Goal: Task Accomplishment & Management: Use online tool/utility

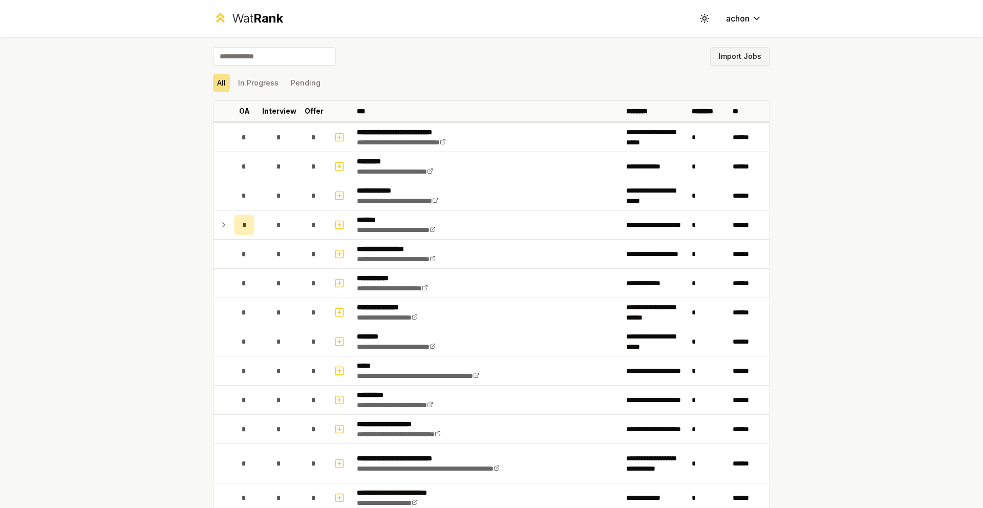
click at [748, 51] on button "Import Jobs" at bounding box center [740, 56] width 60 height 18
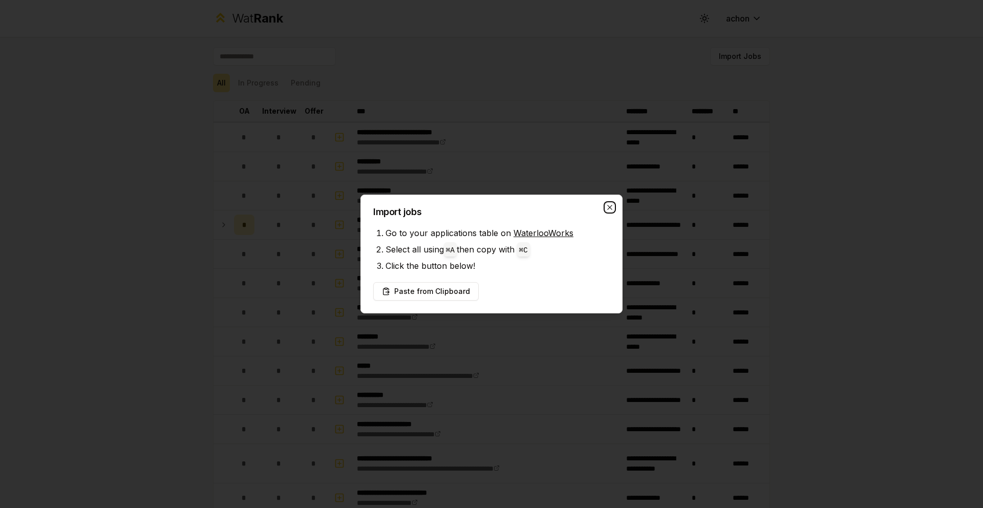
click at [606, 207] on icon "button" at bounding box center [610, 207] width 8 height 8
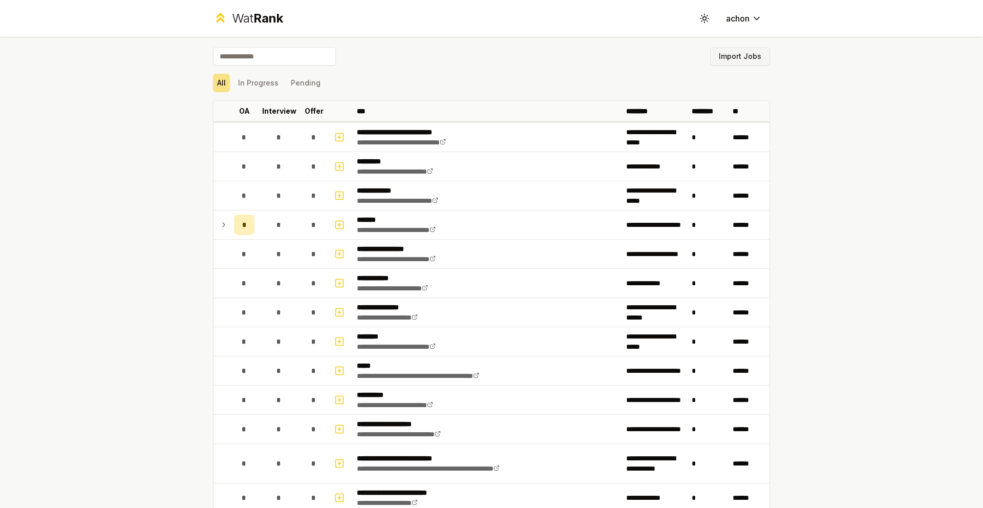
click at [724, 60] on button "Import Jobs" at bounding box center [740, 56] width 60 height 18
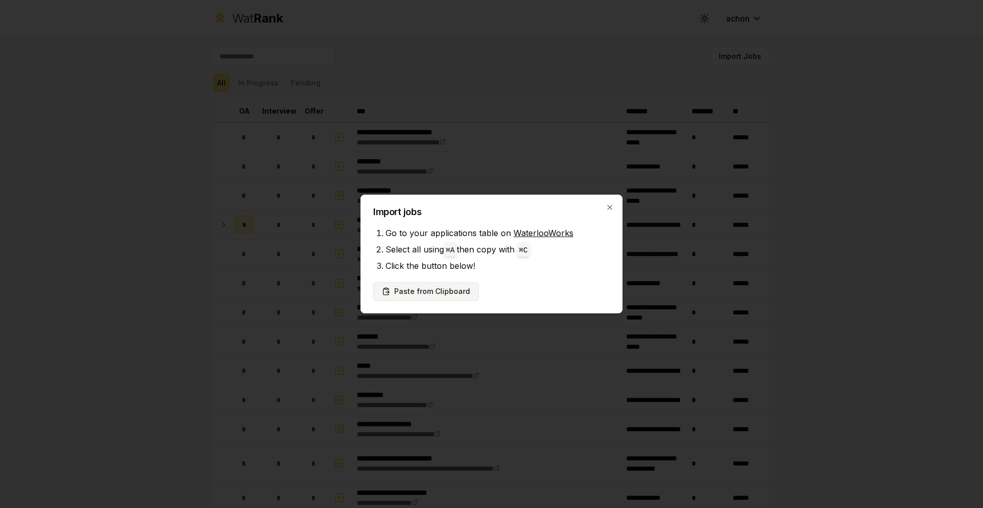
click at [453, 294] on button "Paste from Clipboard" at bounding box center [425, 291] width 105 height 18
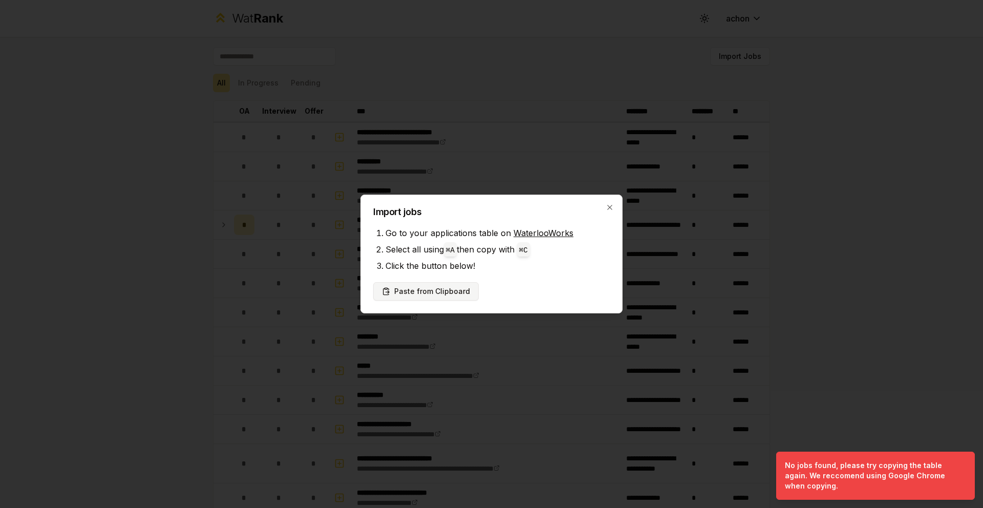
click at [451, 294] on button "Paste from Clipboard" at bounding box center [425, 291] width 105 height 18
click at [615, 203] on div "Import jobs Go to your applications table on WaterlooWorks Select all using ⌘ A…" at bounding box center [491, 254] width 262 height 119
click at [612, 205] on icon "button" at bounding box center [609, 207] width 5 height 5
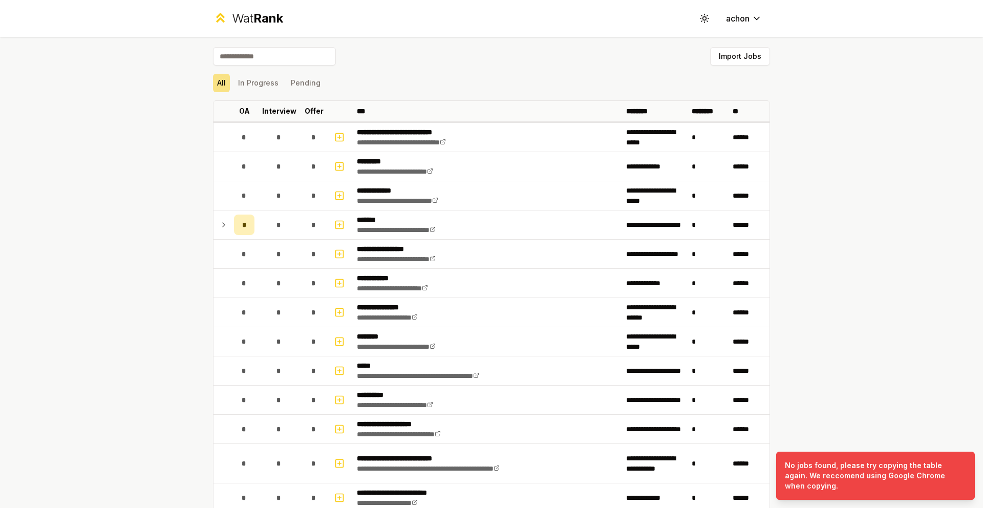
click at [256, 55] on input at bounding box center [274, 56] width 123 height 18
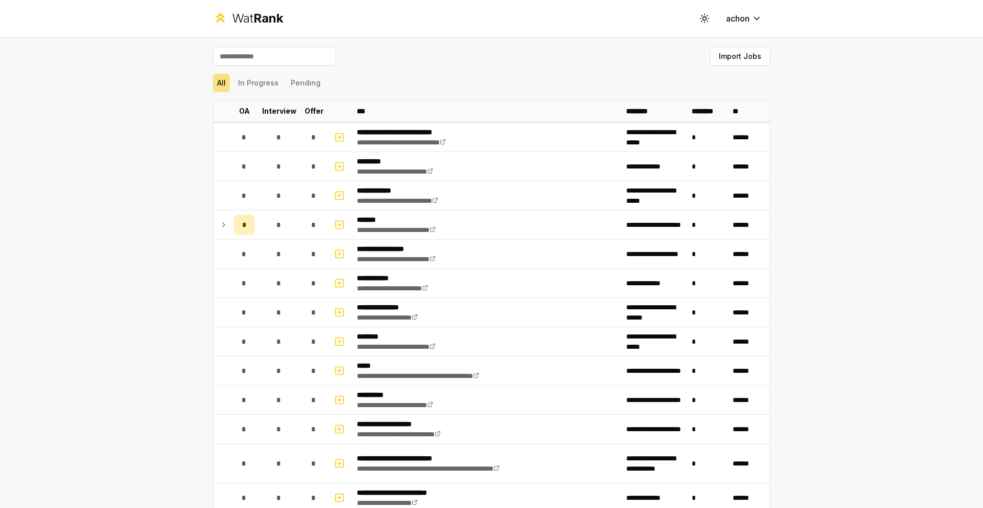
click at [269, 55] on input at bounding box center [274, 56] width 123 height 18
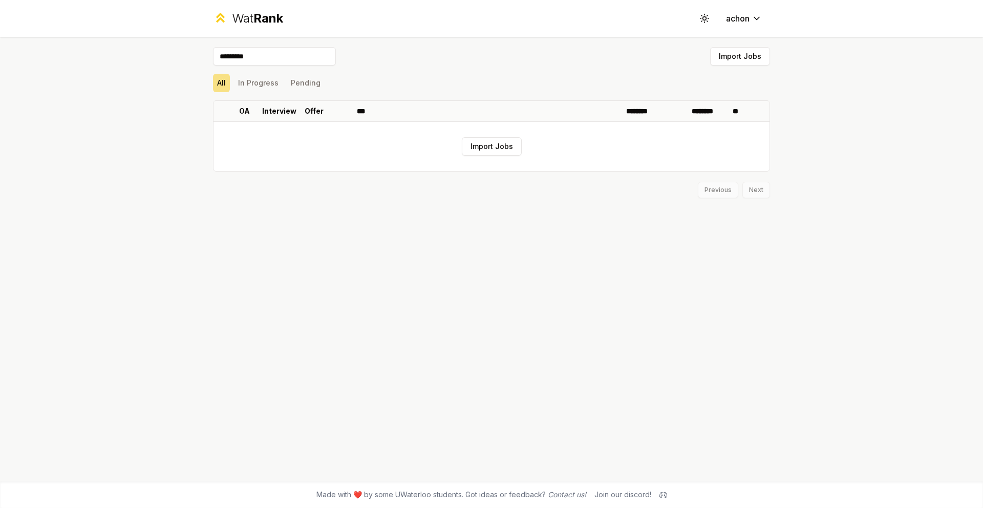
type input "*********"
click at [478, 141] on button "Import Jobs" at bounding box center [492, 146] width 60 height 18
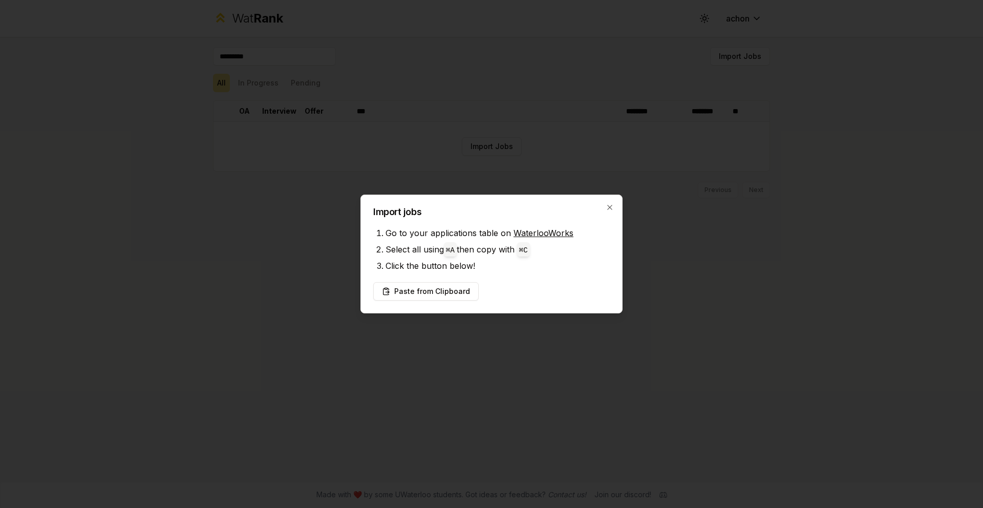
click at [531, 231] on link "WaterlooWorks" at bounding box center [543, 233] width 60 height 10
click at [607, 205] on icon "button" at bounding box center [610, 207] width 8 height 8
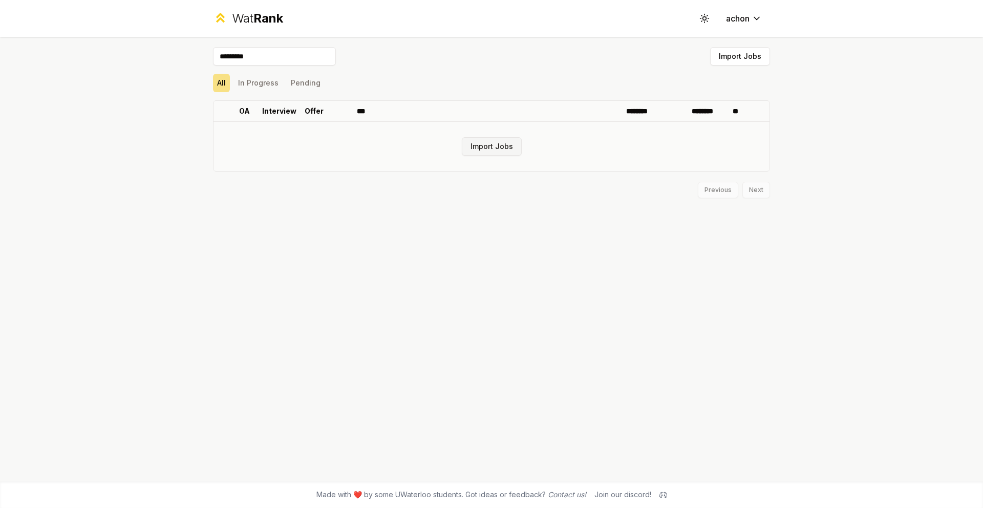
click at [518, 146] on button "Import Jobs" at bounding box center [492, 146] width 60 height 18
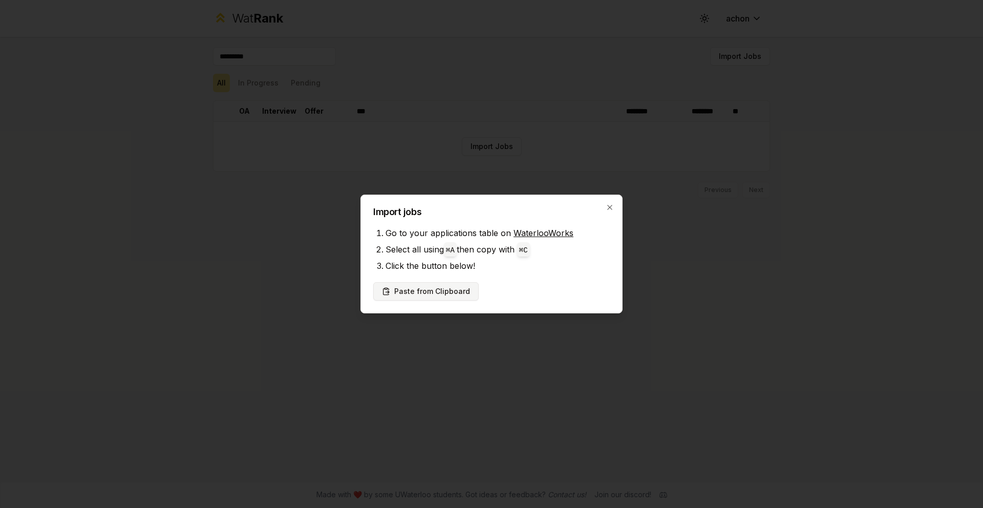
click at [420, 294] on button "Paste from Clipboard" at bounding box center [425, 291] width 105 height 18
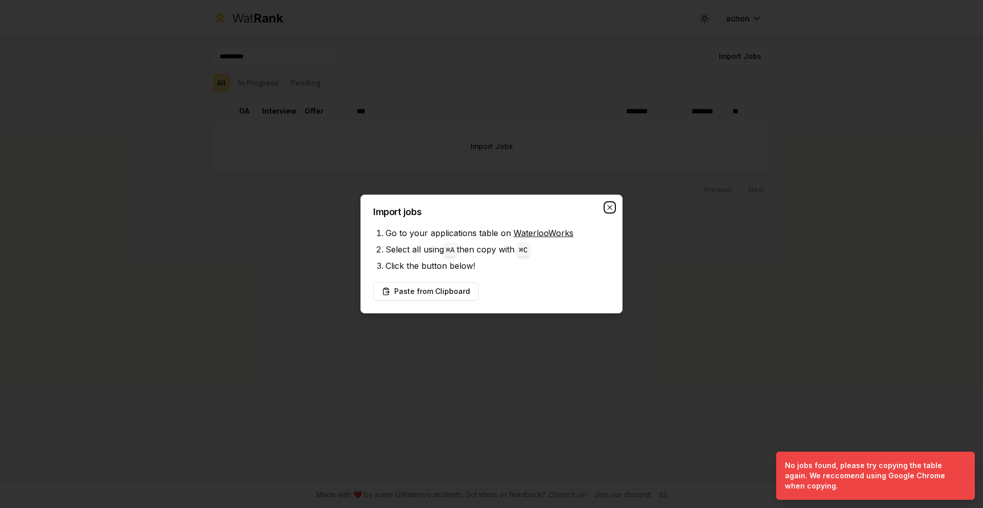
click at [611, 203] on icon "button" at bounding box center [610, 207] width 8 height 8
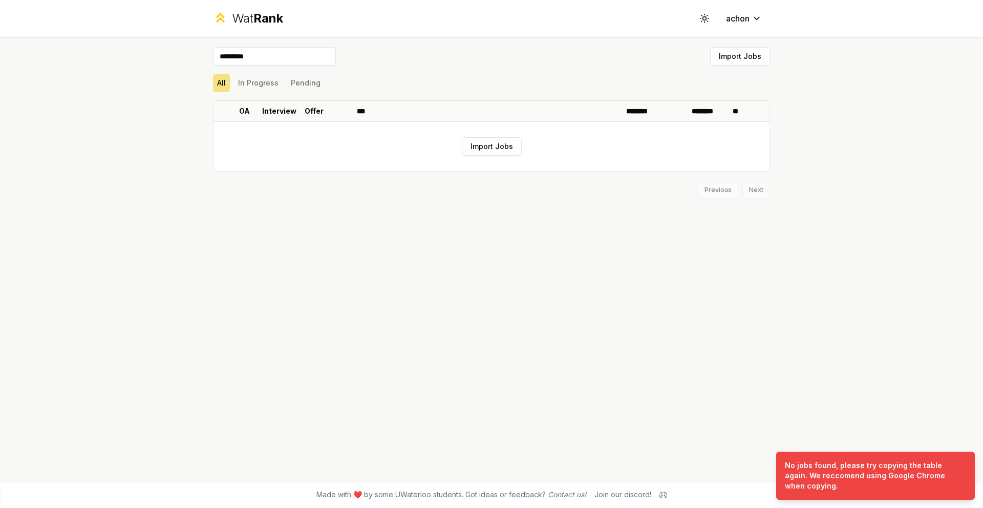
click at [256, 16] on span "Rank" at bounding box center [268, 18] width 30 height 15
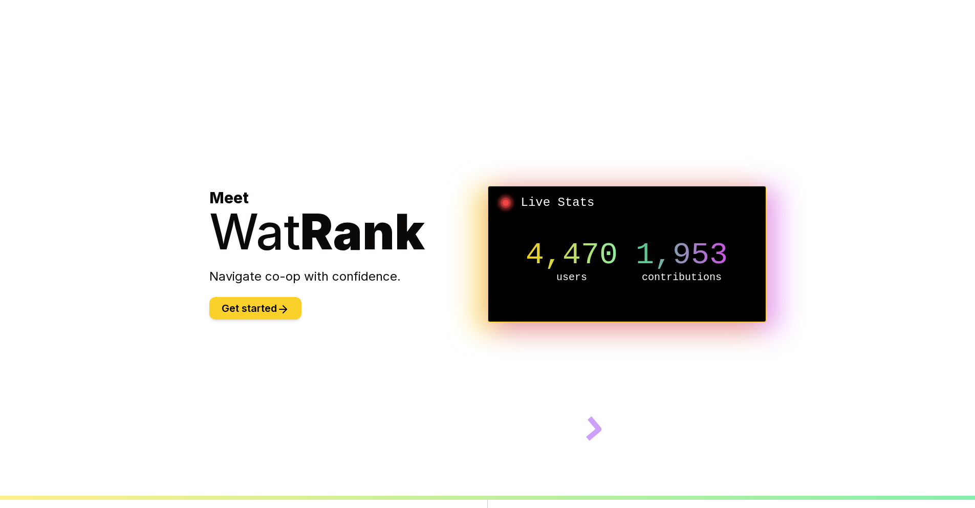
click at [266, 304] on button "Get started" at bounding box center [255, 308] width 92 height 23
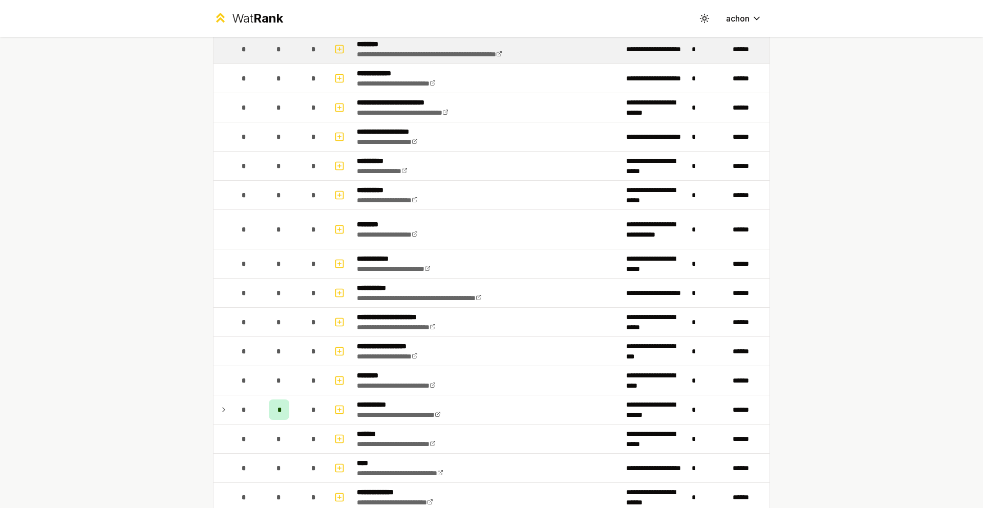
scroll to position [1116, 0]
